Goal: Navigation & Orientation: Find specific page/section

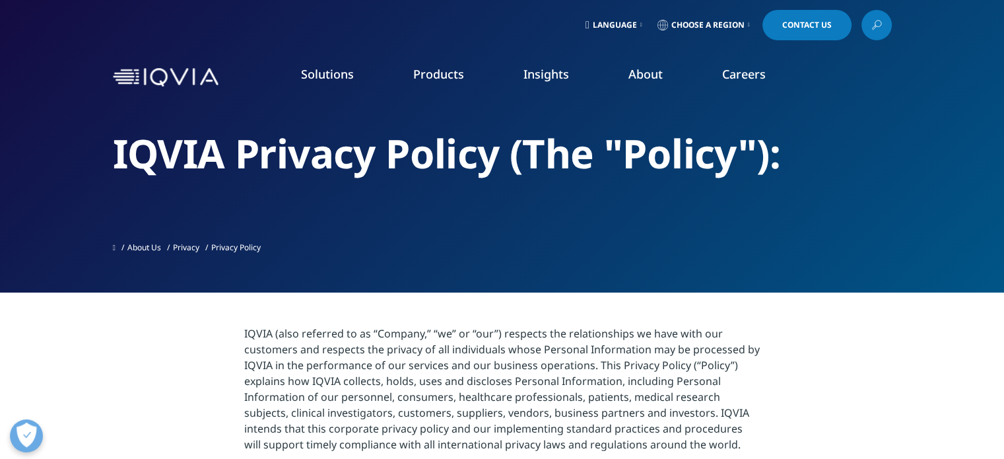
click at [734, 79] on link "Careers" at bounding box center [744, 74] width 44 height 16
click at [114, 247] on span at bounding box center [114, 247] width 3 height 9
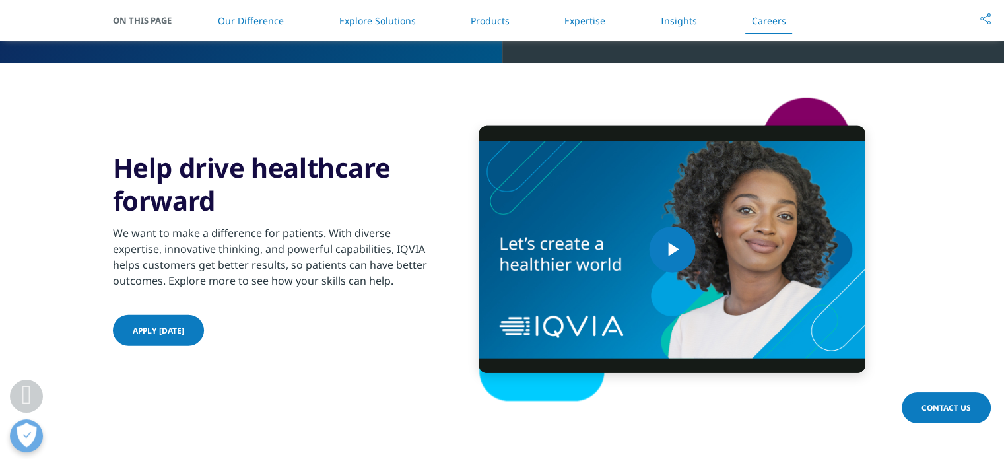
scroll to position [3522, 0]
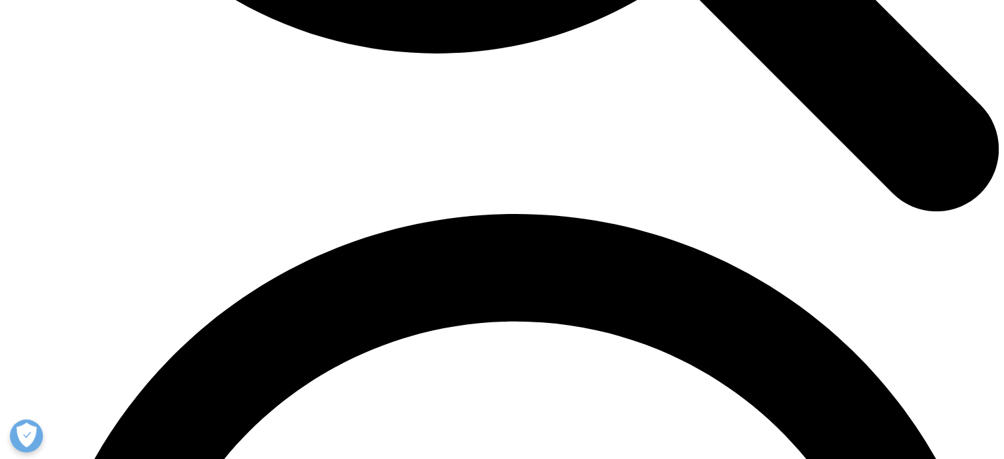
scroll to position [3522, 0]
